Goal: Information Seeking & Learning: Check status

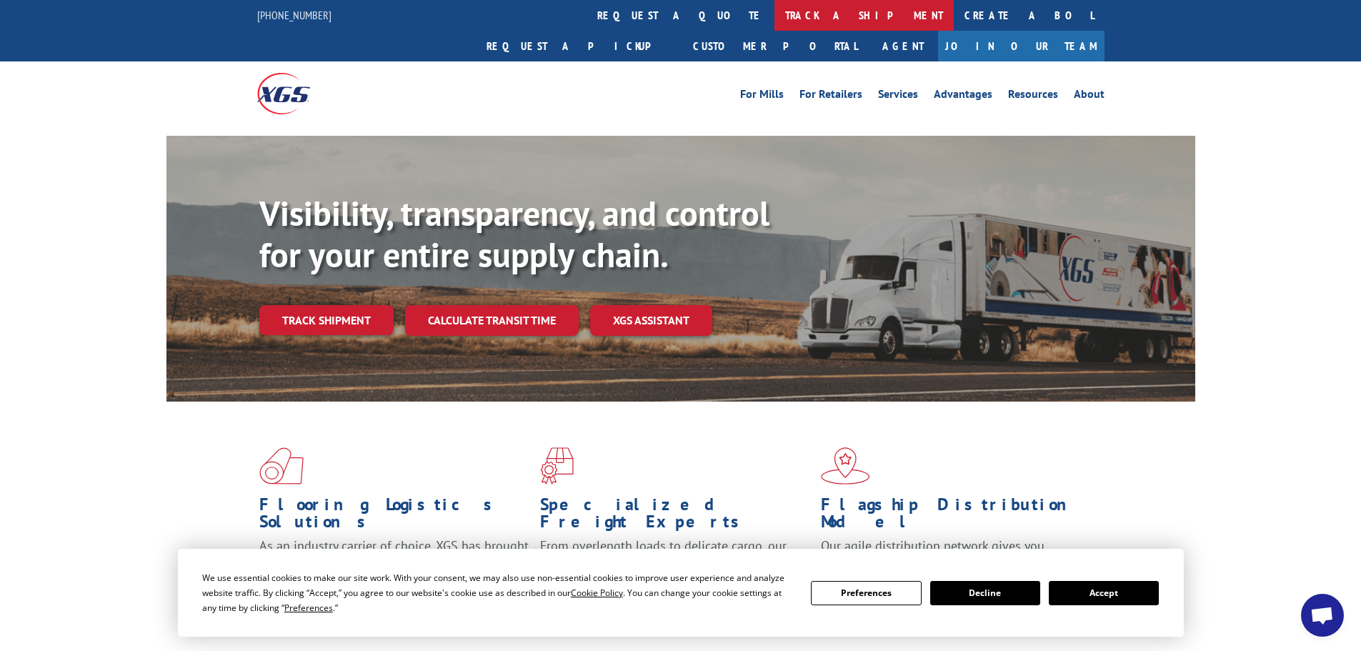
click at [775, 10] on link "track a shipment" at bounding box center [864, 15] width 179 height 31
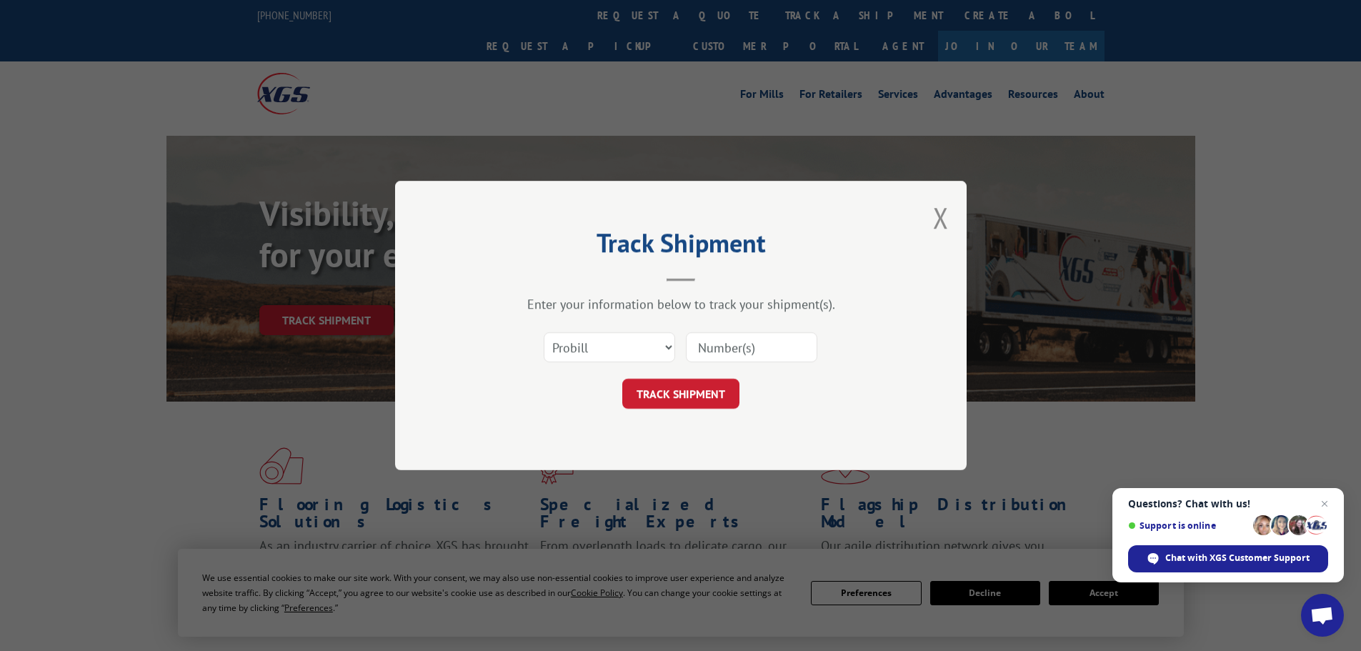
click at [727, 357] on input at bounding box center [751, 347] width 131 height 30
type input "17523769"
click button "TRACK SHIPMENT" at bounding box center [680, 394] width 117 height 30
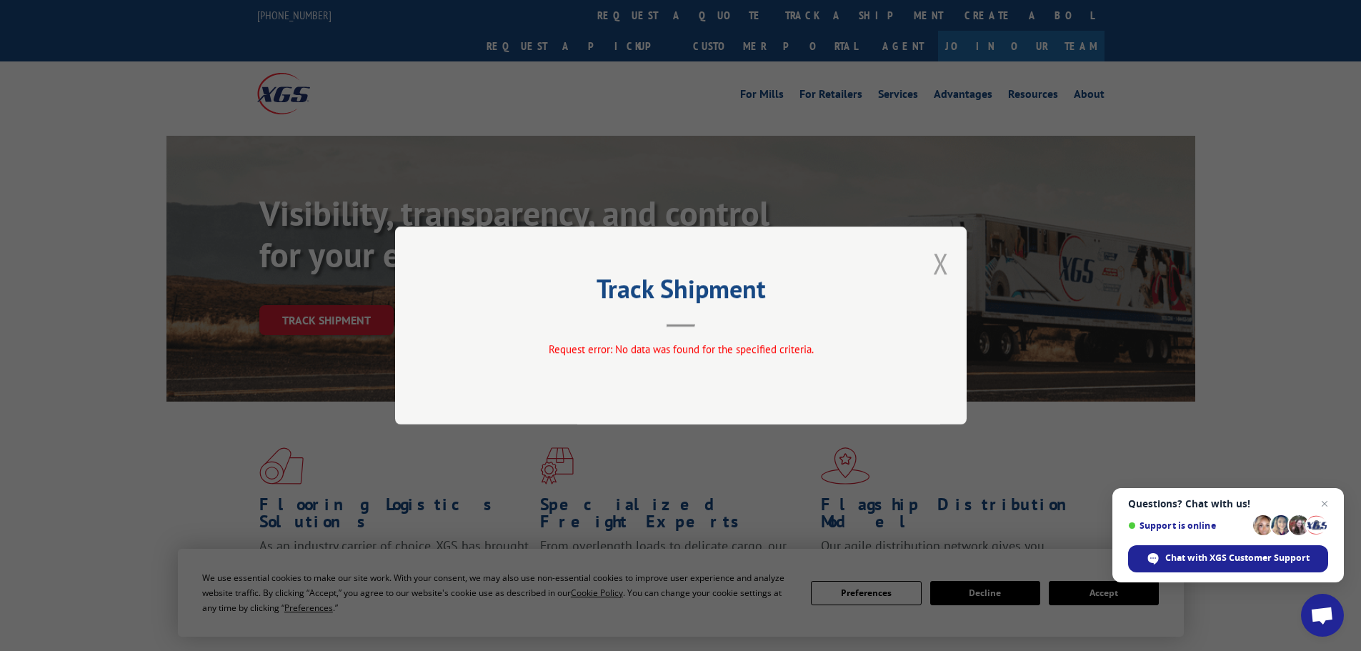
click at [940, 262] on button "Close modal" at bounding box center [941, 263] width 16 height 38
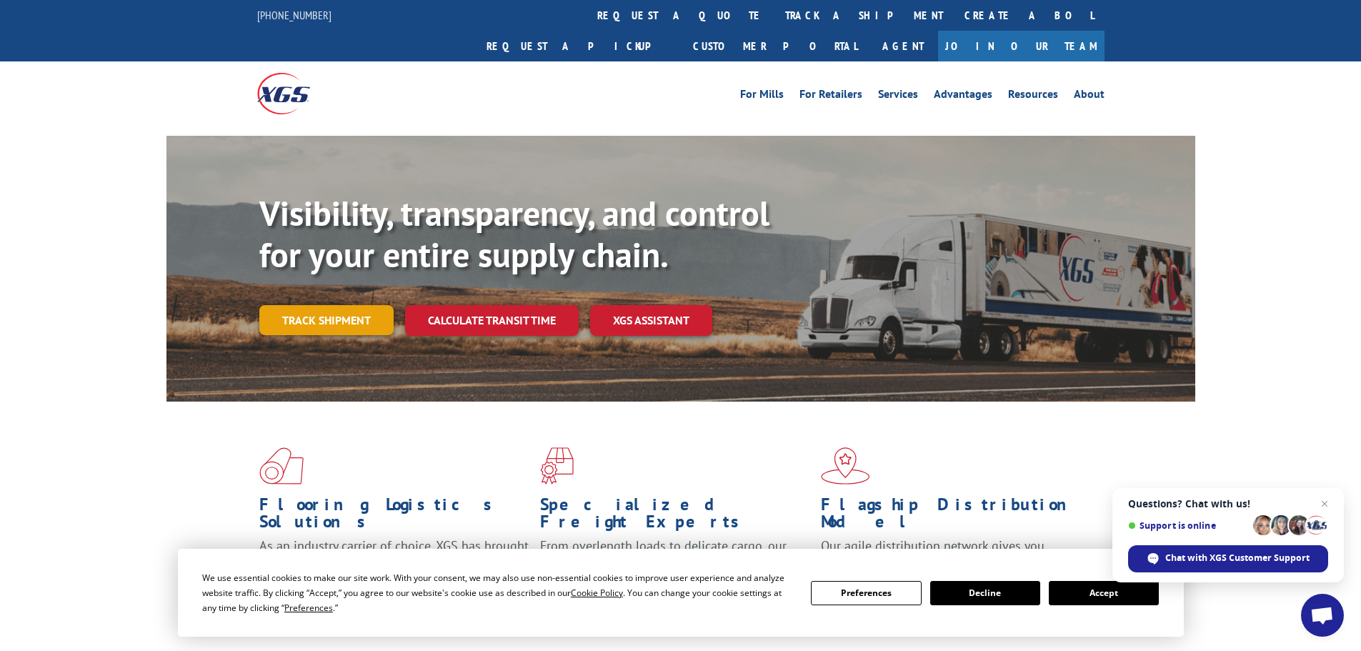
click at [317, 305] on link "Track shipment" at bounding box center [326, 320] width 134 height 30
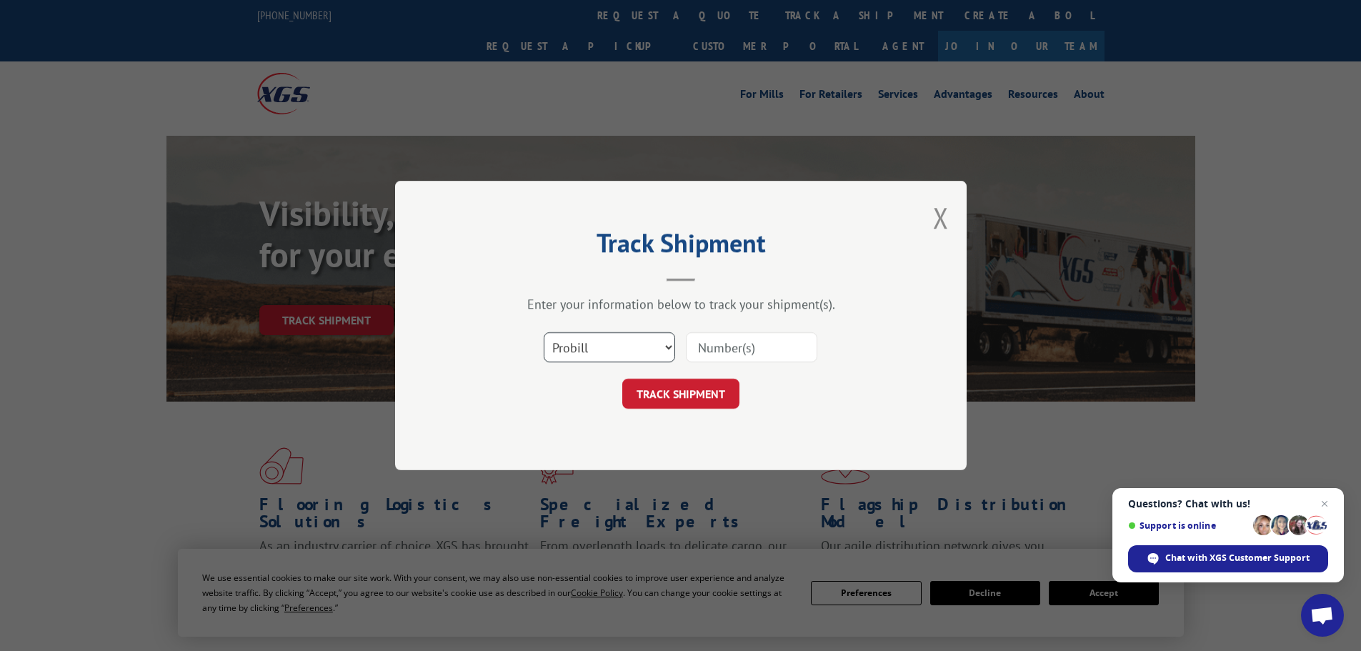
click at [645, 352] on select "Select category... Probill BOL PO" at bounding box center [609, 347] width 131 height 30
select select "bol"
click at [544, 332] on select "Select category... Probill BOL PO" at bounding box center [609, 347] width 131 height 30
click at [703, 355] on input at bounding box center [751, 347] width 131 height 30
type input "17523769"
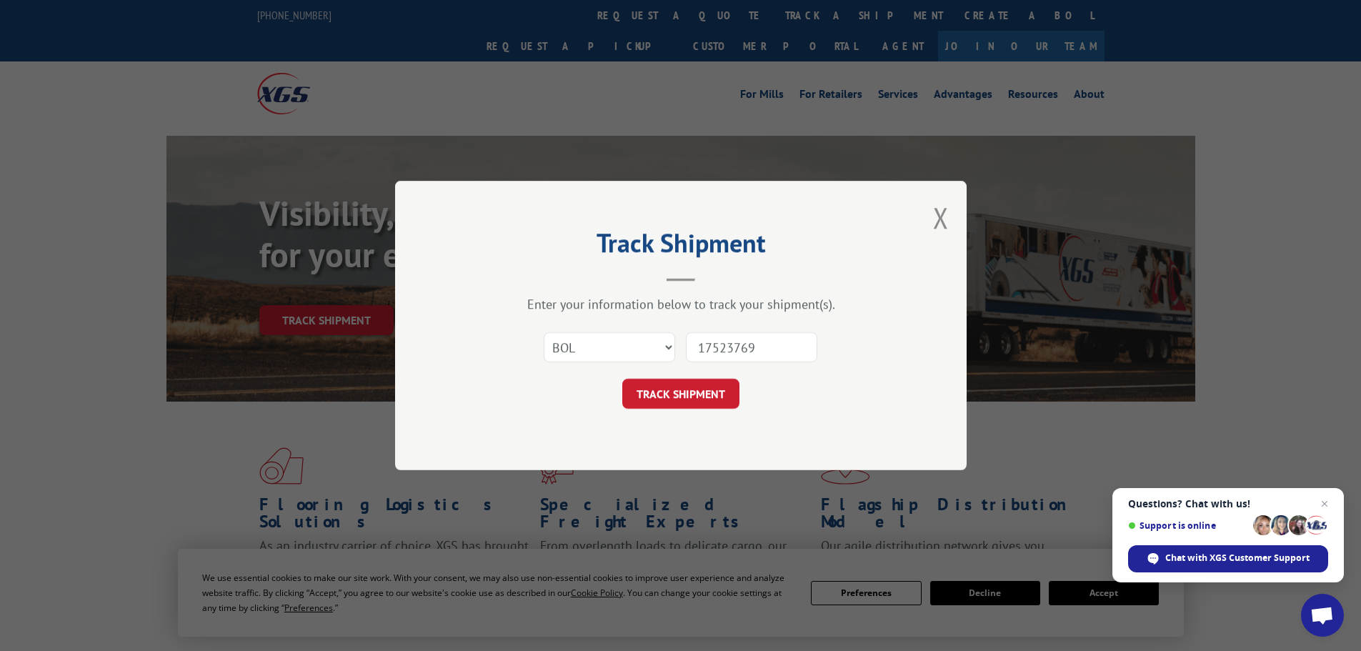
click at [622, 379] on button "TRACK SHIPMENT" at bounding box center [680, 394] width 117 height 30
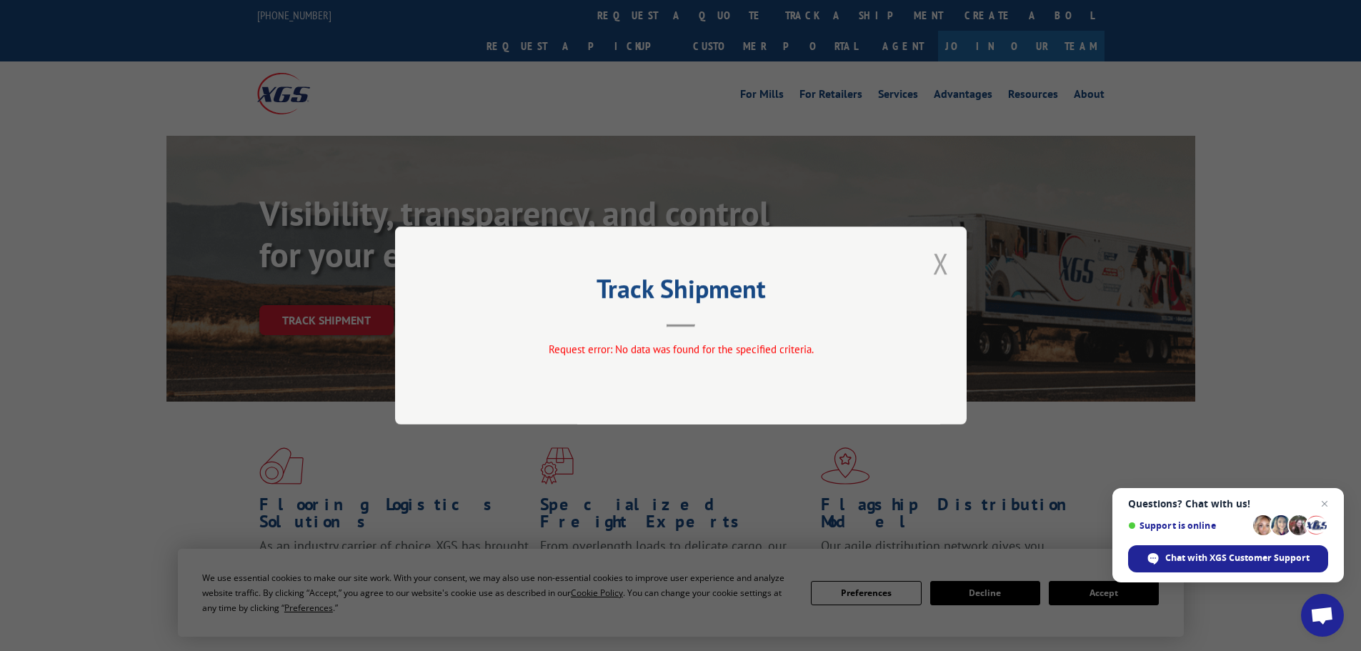
click at [943, 266] on button "Close modal" at bounding box center [941, 263] width 16 height 38
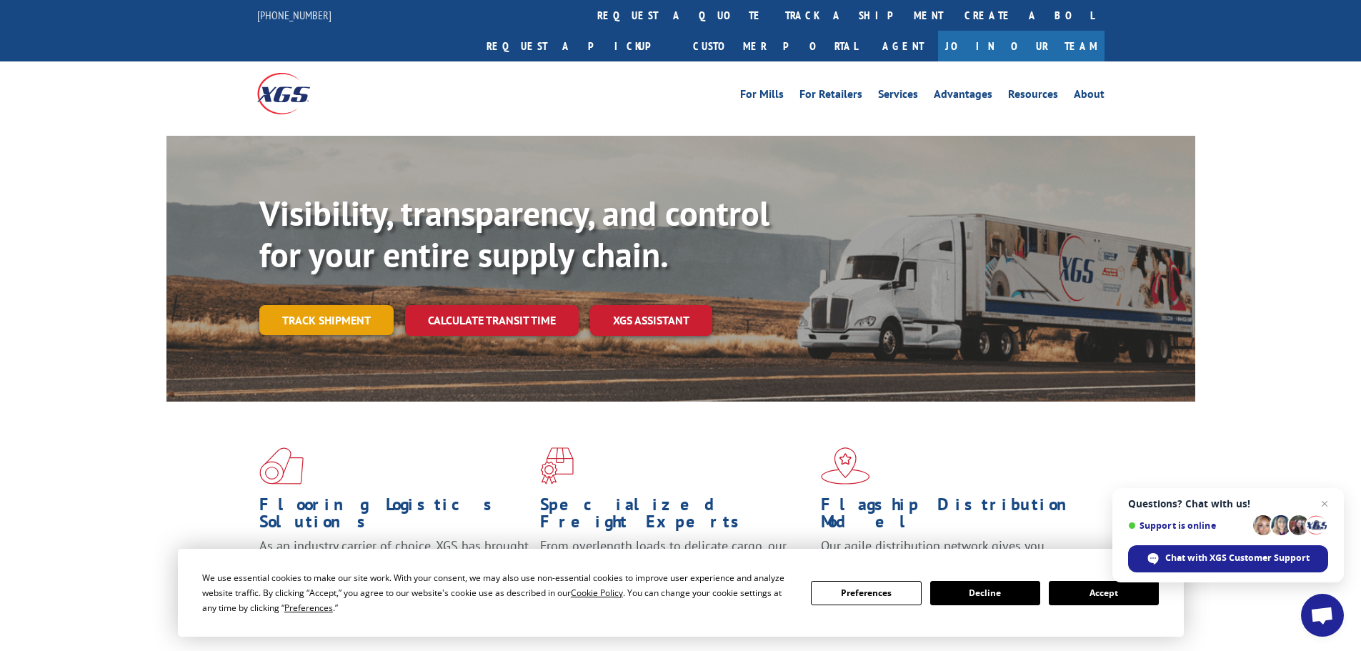
click at [332, 305] on link "Track shipment" at bounding box center [326, 320] width 134 height 30
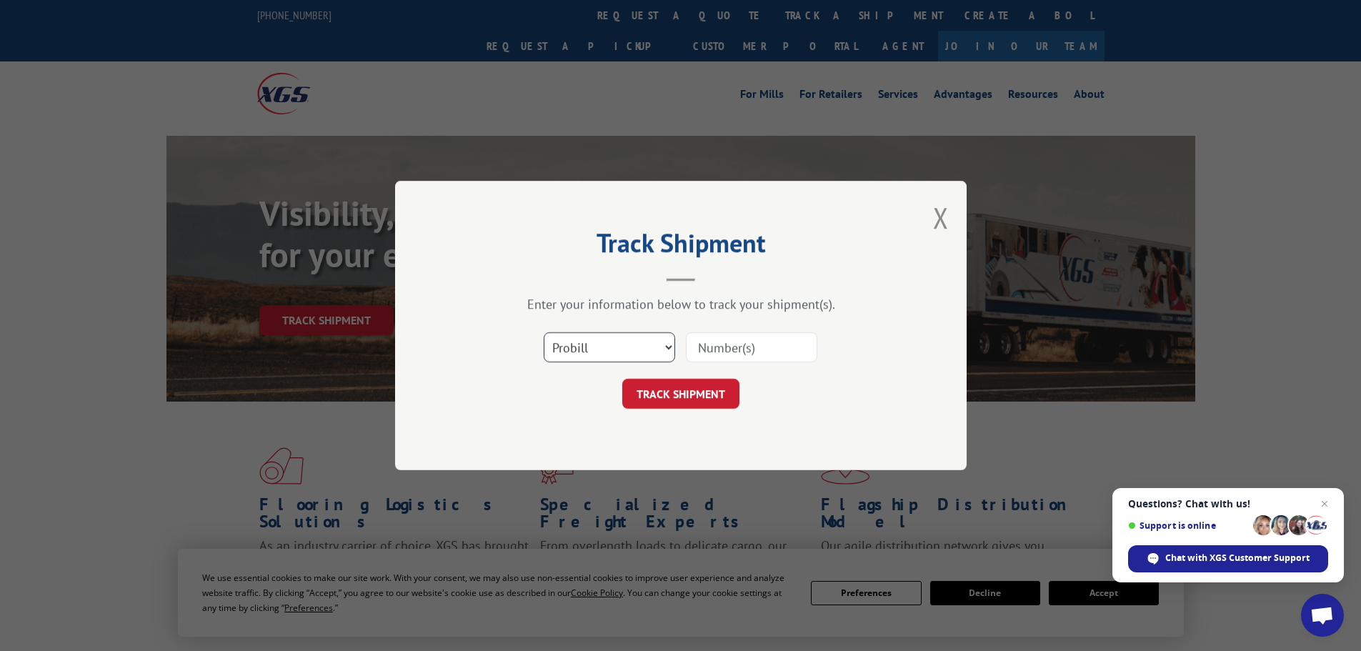
click at [616, 348] on select "Select category... Probill BOL PO" at bounding box center [609, 347] width 131 height 30
select select "po"
click at [544, 332] on select "Select category... Probill BOL PO" at bounding box center [609, 347] width 131 height 30
click at [725, 348] on input at bounding box center [751, 347] width 131 height 30
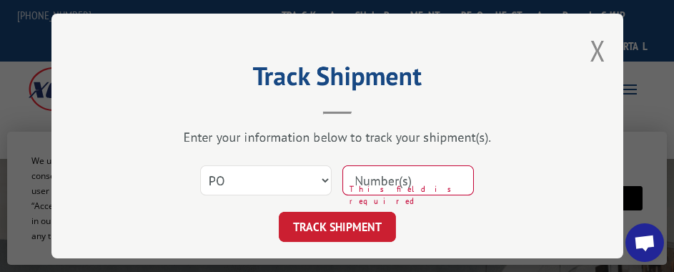
click at [375, 169] on input at bounding box center [407, 180] width 131 height 30
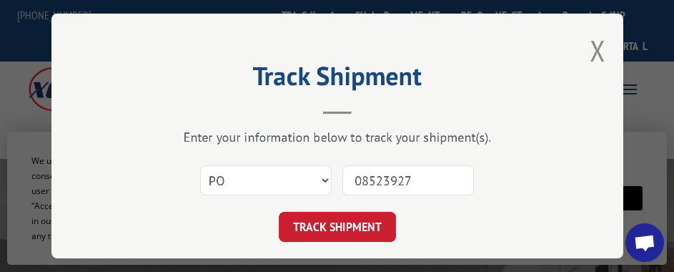
type input "08523927"
click at [279, 212] on button "TRACK SHIPMENT" at bounding box center [337, 227] width 117 height 30
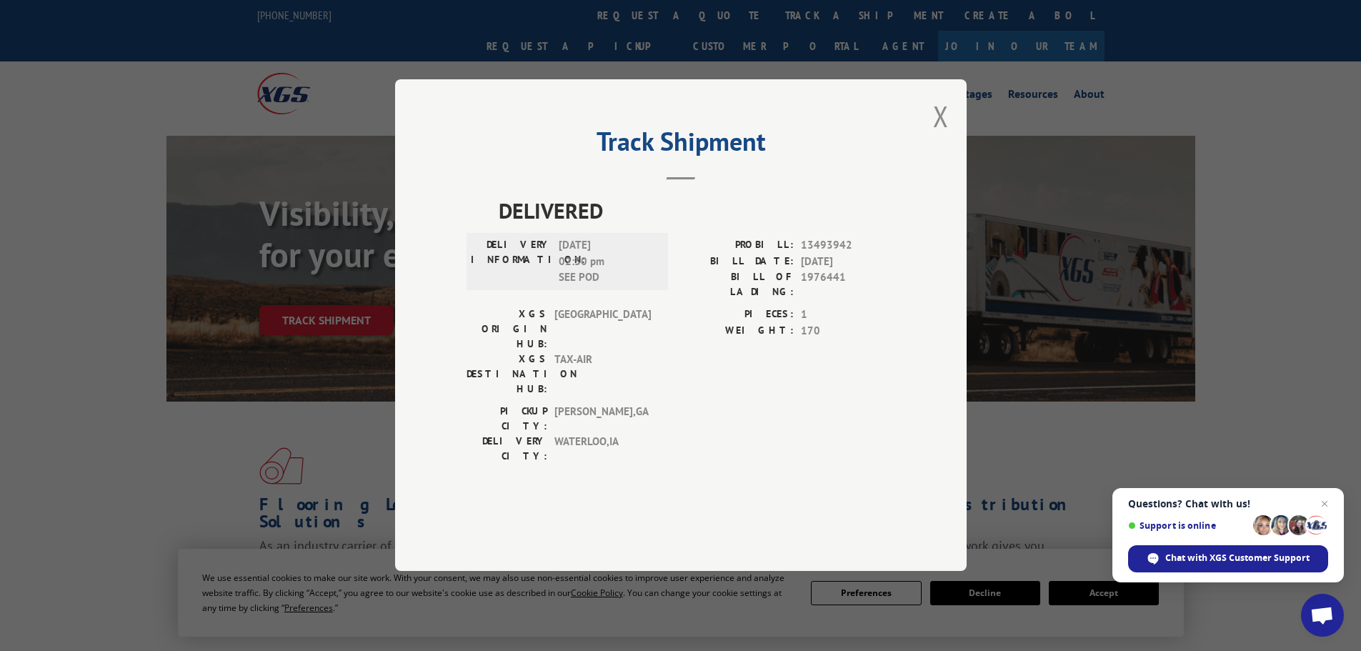
click at [936, 135] on button "Close modal" at bounding box center [941, 116] width 16 height 38
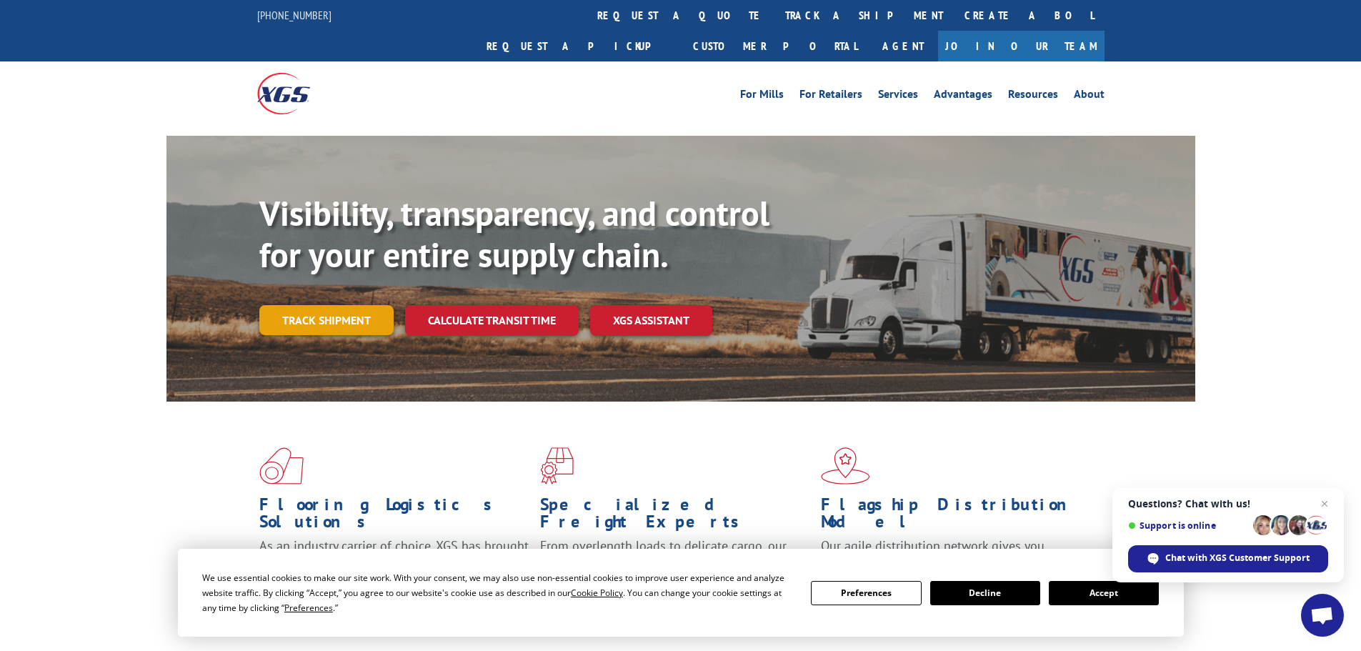
click at [312, 305] on link "Track shipment" at bounding box center [326, 320] width 134 height 30
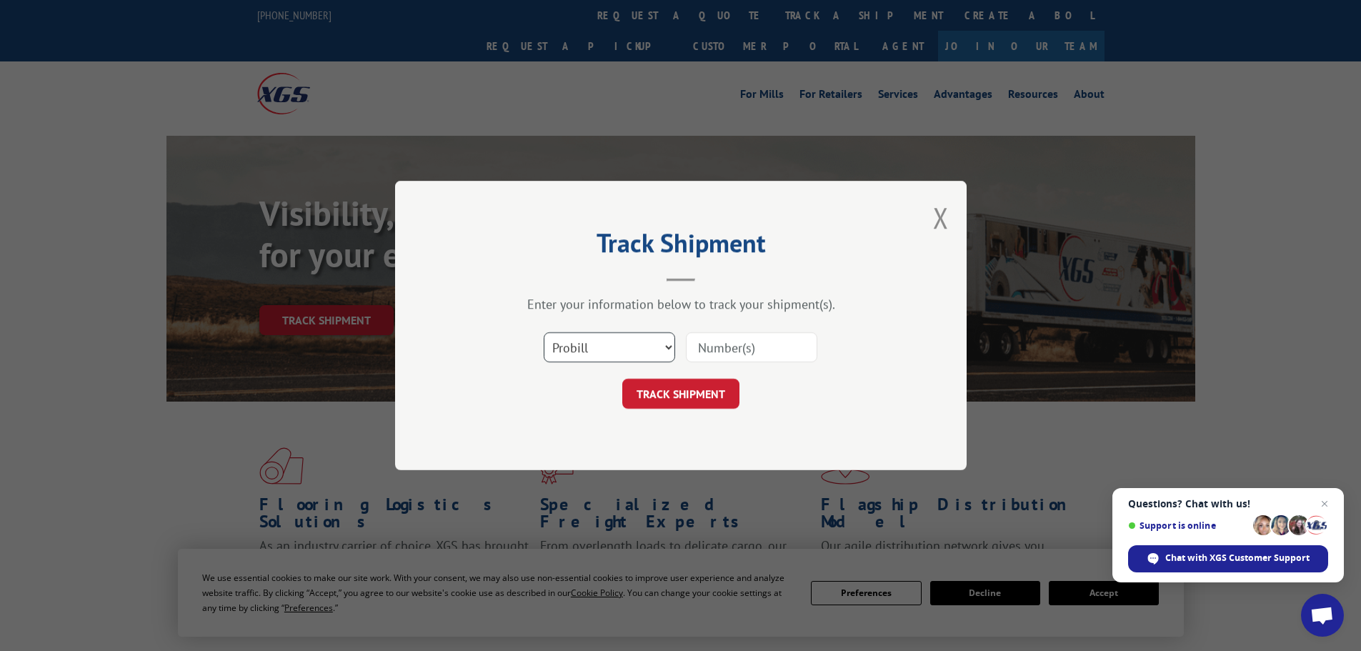
click at [620, 349] on select "Select category... Probill BOL PO" at bounding box center [609, 347] width 131 height 30
click at [822, 422] on div "Track Shipment Enter your information below to track your shipment(s). Select c…" at bounding box center [681, 325] width 572 height 289
click at [933, 220] on div "Track Shipment Enter your information below to track your shipment(s). Select c…" at bounding box center [681, 325] width 572 height 289
